Goal: Transaction & Acquisition: Purchase product/service

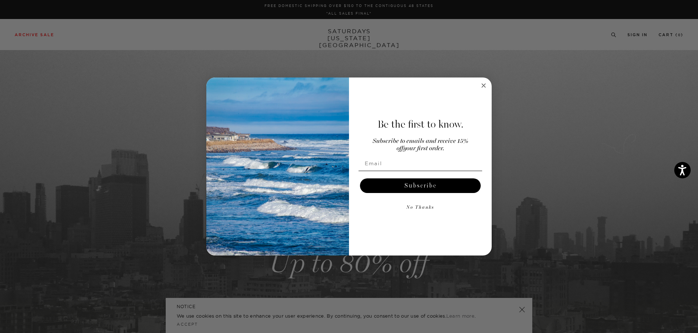
click at [610, 34] on div "Close dialog Be the first to know. Subscribe to emails and receive 15% off your…" at bounding box center [349, 166] width 698 height 333
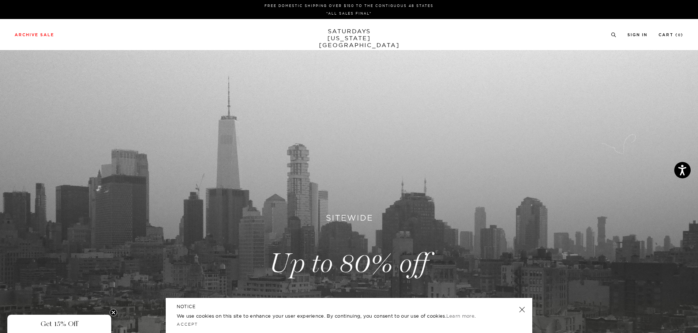
click at [613, 30] on div "Archive Sale Men's Tees Shirts Shorts Swim Knitwear Pants Sweats Women's" at bounding box center [349, 34] width 698 height 31
click at [612, 38] on div "Archive Sale Men's Tees Shirts Shorts Swim Knitwear Pants Sweats Women's" at bounding box center [349, 34] width 698 height 31
click at [612, 35] on icon at bounding box center [613, 35] width 5 height 5
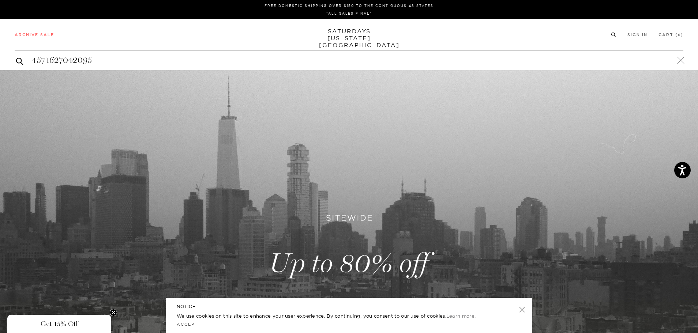
type input "4571627042095"
click at [16, 57] on button "submit" at bounding box center [19, 61] width 7 height 9
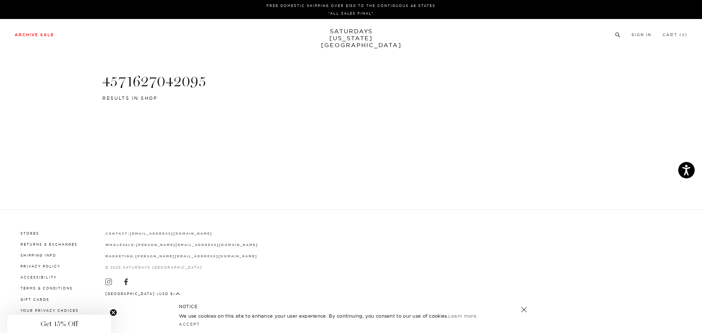
click at [617, 32] on icon at bounding box center [617, 33] width 5 height 5
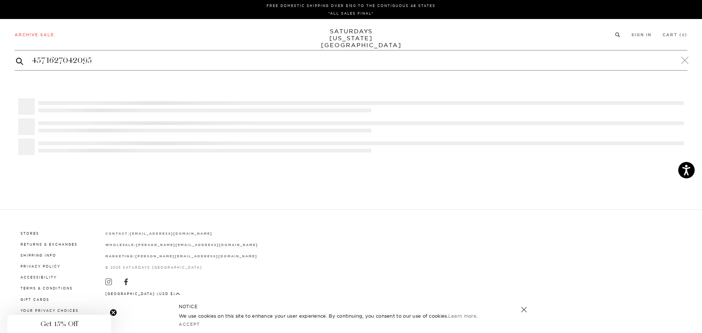
click at [587, 54] on input "4571627042095" at bounding box center [351, 60] width 673 height 12
click at [587, 55] on input "4571627042095" at bounding box center [351, 60] width 673 height 12
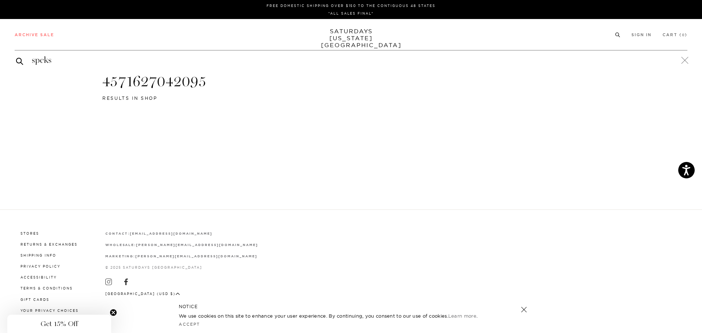
type input "spcks"
click at [16, 57] on button "submit" at bounding box center [19, 61] width 7 height 9
click at [613, 33] on div "Archive Sale Men's Tees Shirts Shorts Swim Knitwear Pants Sweats" at bounding box center [351, 34] width 673 height 7
click at [616, 34] on icon at bounding box center [617, 35] width 5 height 5
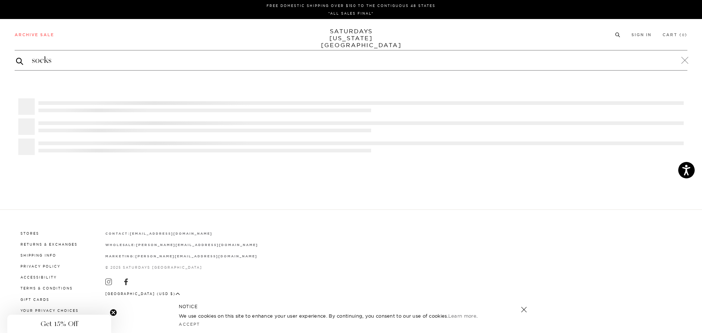
type input "socks"
click at [16, 57] on button "submit" at bounding box center [19, 61] width 7 height 9
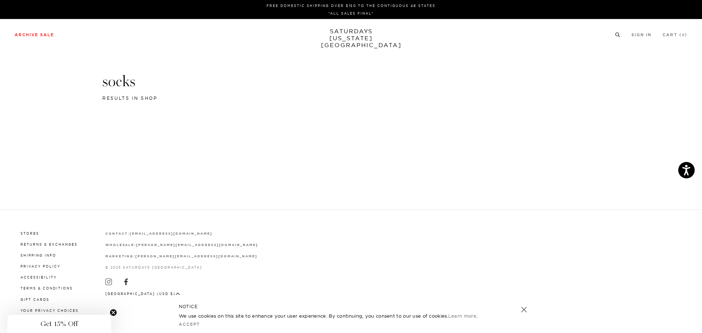
click at [619, 37] on icon at bounding box center [618, 35] width 1 height 1
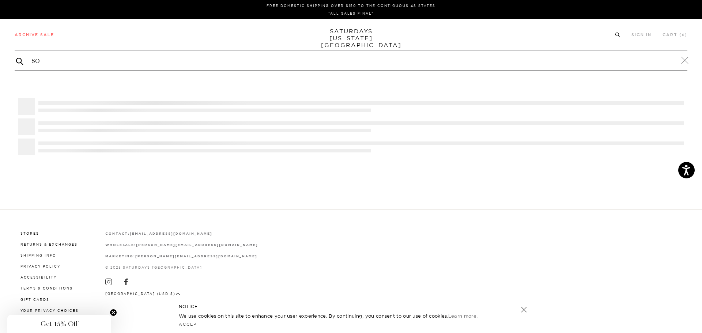
type input "s"
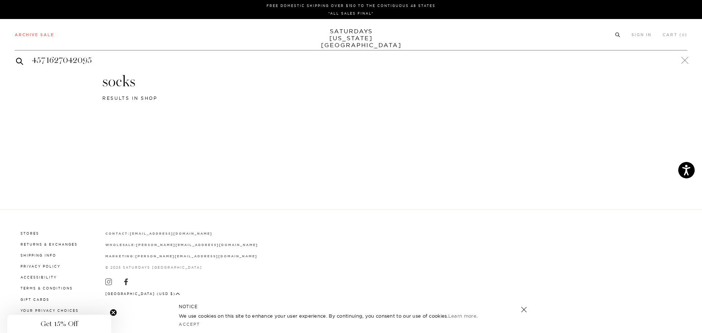
type input "4571627042095"
click at [16, 57] on button "submit" at bounding box center [19, 61] width 7 height 9
click at [103, 67] on p "Sort" at bounding box center [96, 66] width 16 height 17
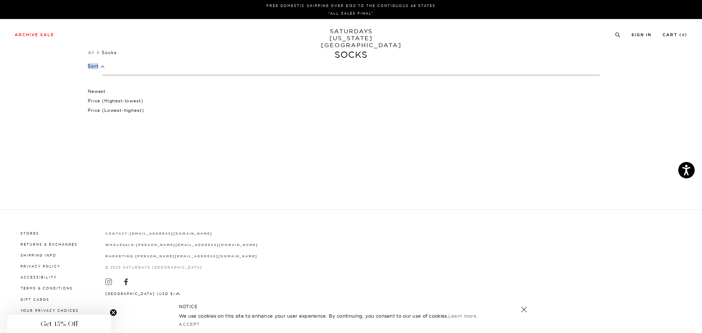
click at [362, 69] on div "Sort Newest Price (Highest-lowest) Price (Lowest-highest)" at bounding box center [351, 67] width 526 height 19
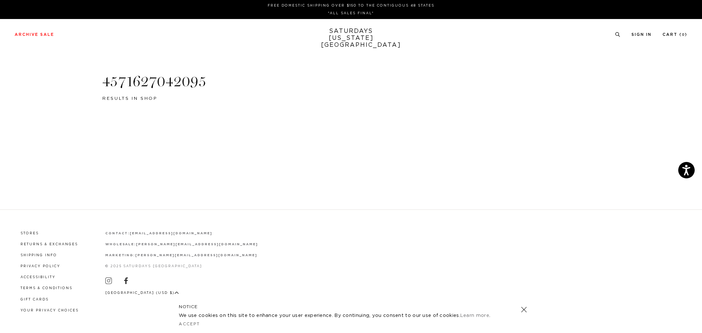
drag, startPoint x: 622, startPoint y: 35, endPoint x: 615, endPoint y: 36, distance: 7.3
click at [621, 35] on ul "[GEOGRAPHIC_DATA] Sign In Cart ( 0 )" at bounding box center [651, 34] width 72 height 7
click at [615, 36] on icon at bounding box center [617, 35] width 5 height 5
click at [385, 51] on div "4571627042095" at bounding box center [351, 60] width 673 height 20
click at [384, 51] on div "4571627042095" at bounding box center [351, 60] width 673 height 20
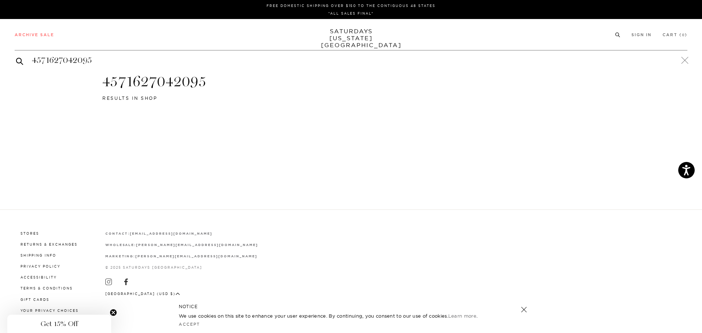
click at [384, 53] on div "4571627042095" at bounding box center [351, 60] width 673 height 20
drag, startPoint x: 383, startPoint y: 53, endPoint x: 530, endPoint y: 46, distance: 146.4
click at [383, 54] on div "4571627042095" at bounding box center [351, 60] width 673 height 20
click at [685, 61] on link at bounding box center [685, 60] width 10 height 10
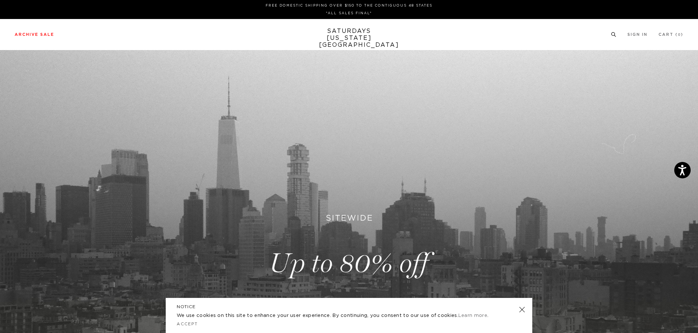
click at [611, 36] on circle at bounding box center [612, 34] width 3 height 3
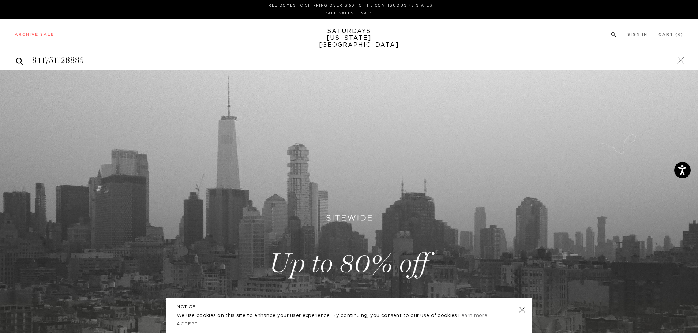
type input "841751128885"
click at [16, 57] on button "submit" at bounding box center [19, 61] width 7 height 9
